Goal: Navigation & Orientation: Find specific page/section

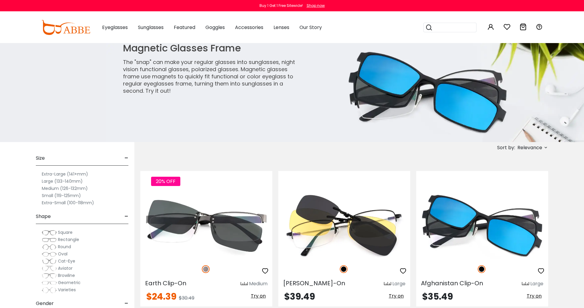
scroll to position [1, 0]
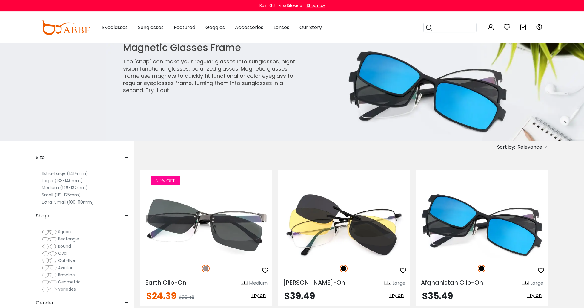
click at [0, 0] on button "Later" at bounding box center [0, 0] width 0 height 0
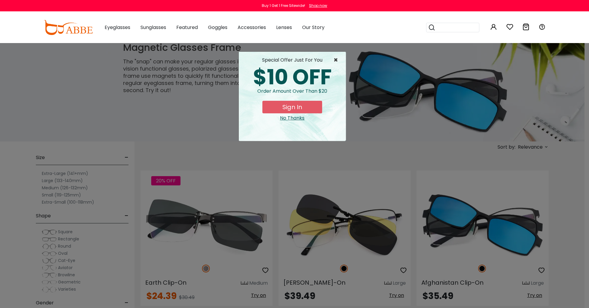
click at [336, 59] on span "×" at bounding box center [336, 59] width 7 height 7
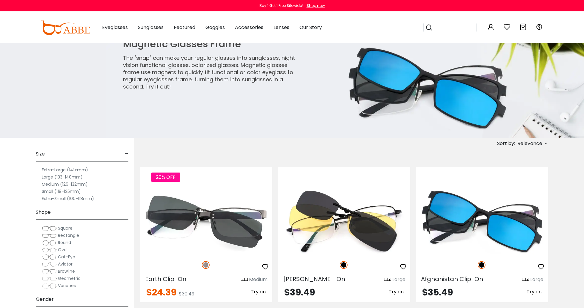
scroll to position [0, 0]
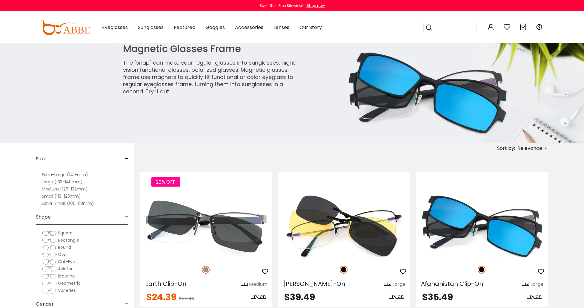
click at [46, 182] on label "Large (133-140mm)" at bounding box center [62, 181] width 41 height 7
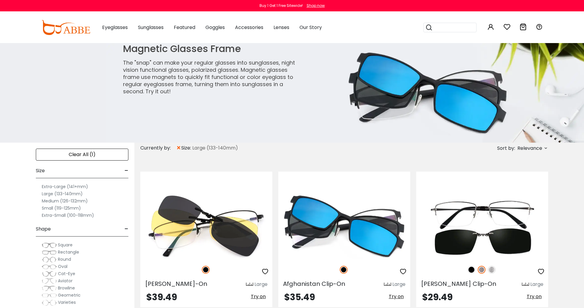
click at [45, 185] on label "Extra-Large (141+mm)" at bounding box center [65, 186] width 46 height 7
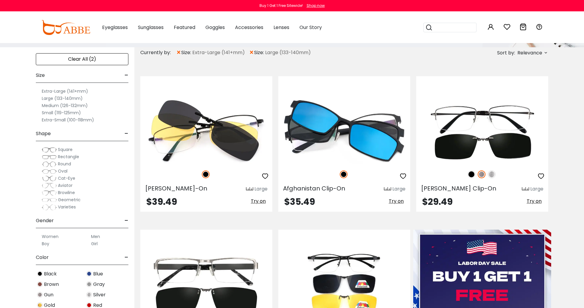
scroll to position [93, 0]
